Goal: Task Accomplishment & Management: Manage account settings

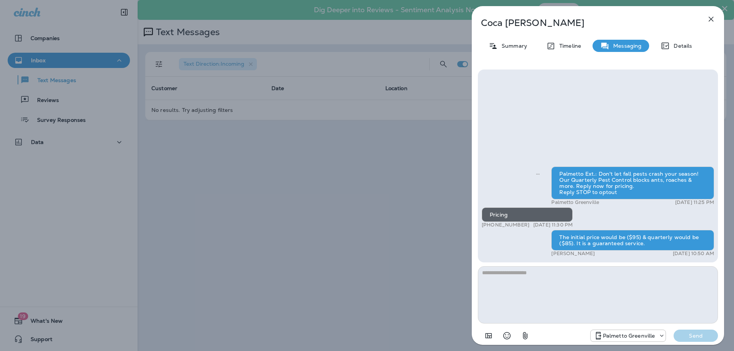
drag, startPoint x: 413, startPoint y: 141, endPoint x: 414, endPoint y: 17, distance: 124.7
click at [413, 141] on div "Coca [PERSON_NAME] Summary Timeline Messaging Details Palmetto Ext.: Don't let …" at bounding box center [367, 175] width 734 height 351
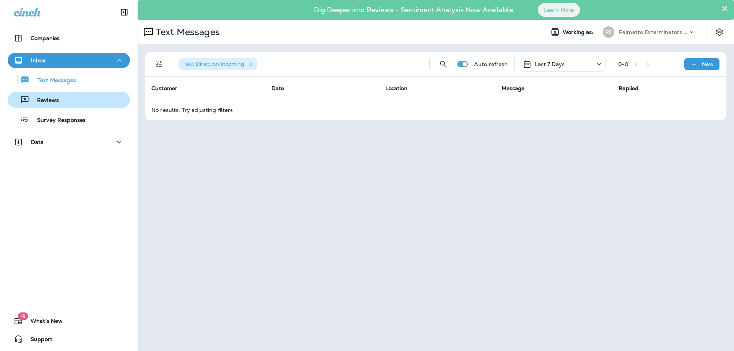
click at [65, 106] on button "Reviews" at bounding box center [69, 100] width 122 height 16
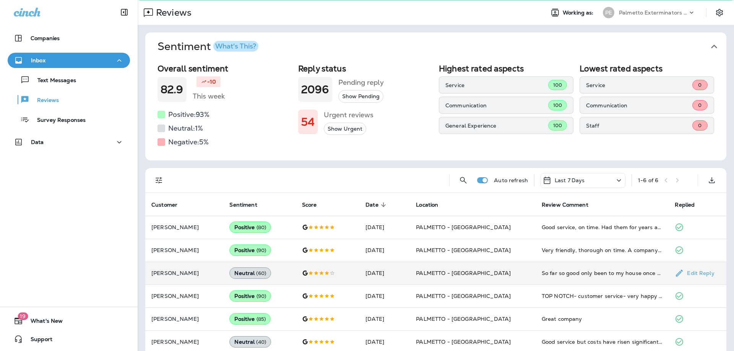
scroll to position [30, 0]
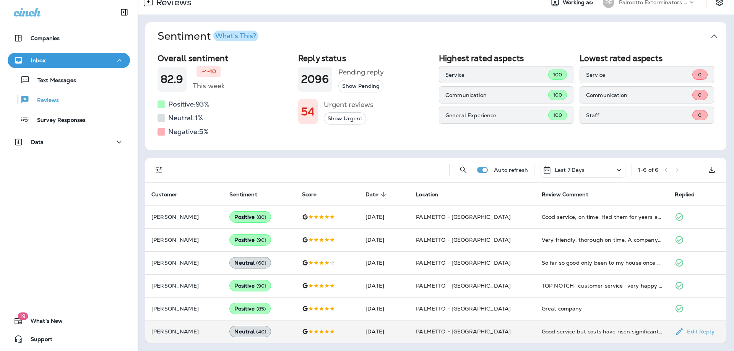
click at [410, 332] on td "[DATE]" at bounding box center [384, 331] width 50 height 23
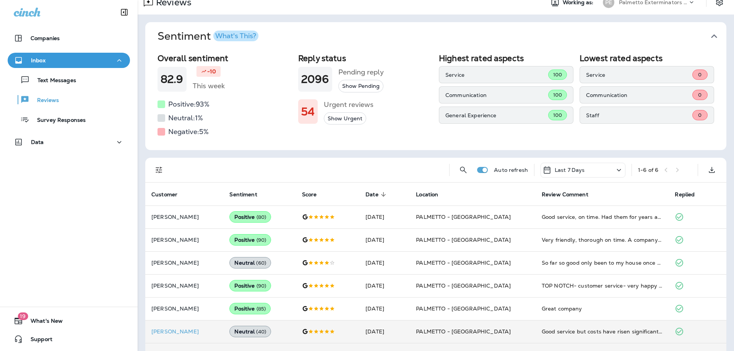
scroll to position [254, 0]
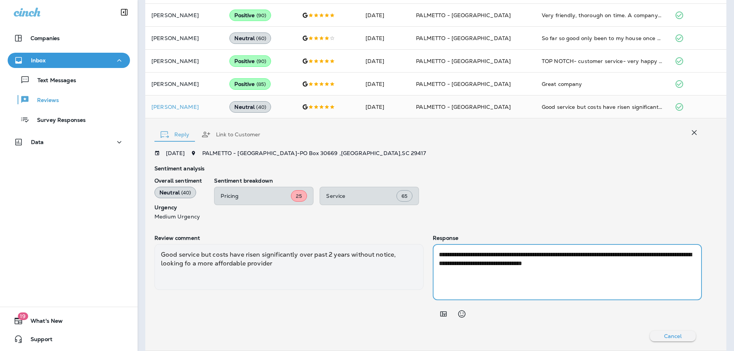
click at [562, 260] on textarea "**********" at bounding box center [566, 272] width 254 height 44
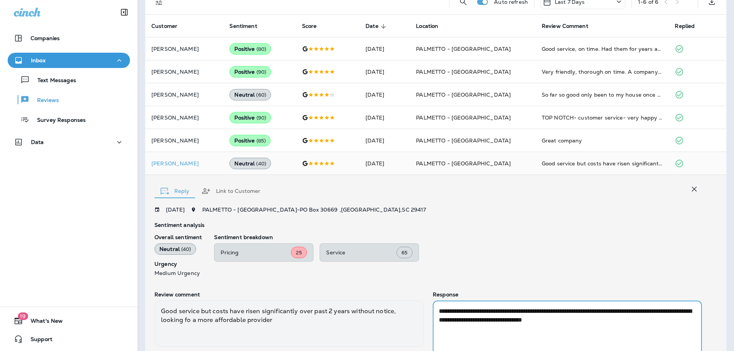
scroll to position [101, 0]
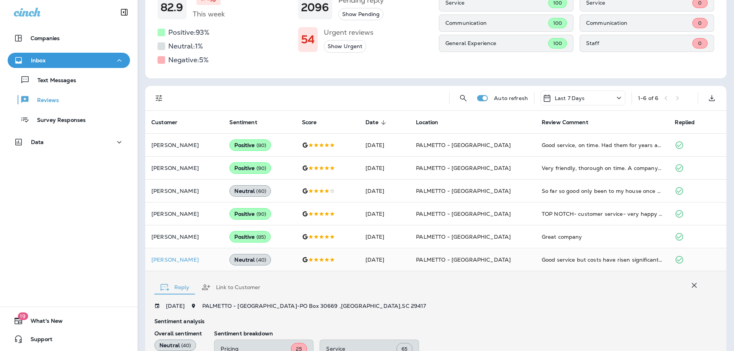
click at [600, 90] on div "Auto refresh Last 7 Days 1 - 6 of 6" at bounding box center [437, 98] width 572 height 24
click at [592, 99] on div "Last 7 Days" at bounding box center [583, 98] width 85 height 15
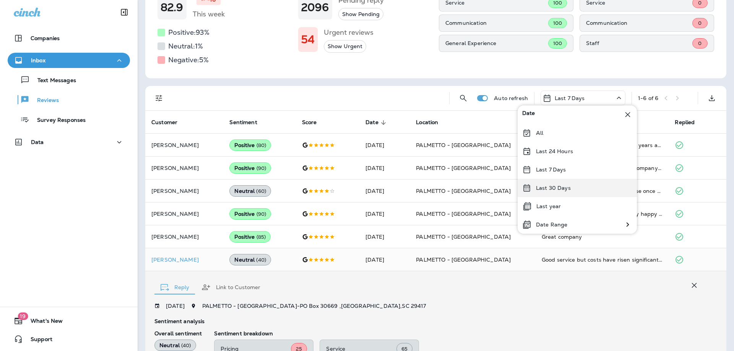
click at [571, 190] on div "Last 30 Days" at bounding box center [577, 188] width 119 height 18
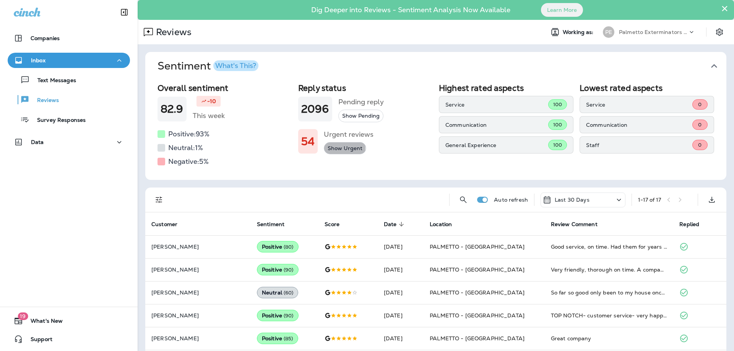
click at [334, 148] on button "Show Urgent" at bounding box center [345, 148] width 42 height 13
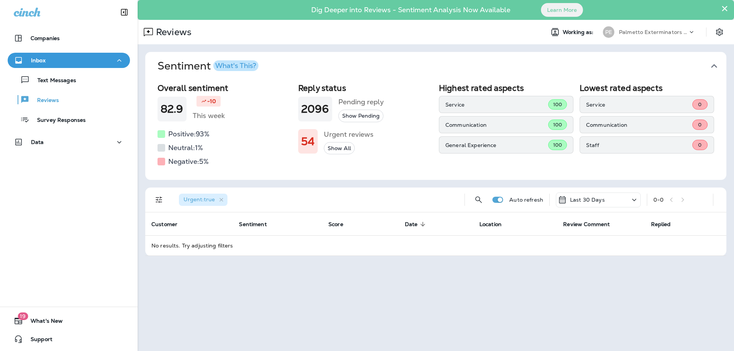
click at [307, 138] on h1 "54" at bounding box center [307, 141] width 13 height 13
click at [363, 117] on button "Show Pending" at bounding box center [360, 116] width 45 height 13
click at [60, 83] on p "Text Messages" at bounding box center [53, 80] width 46 height 7
